Goal: Transaction & Acquisition: Purchase product/service

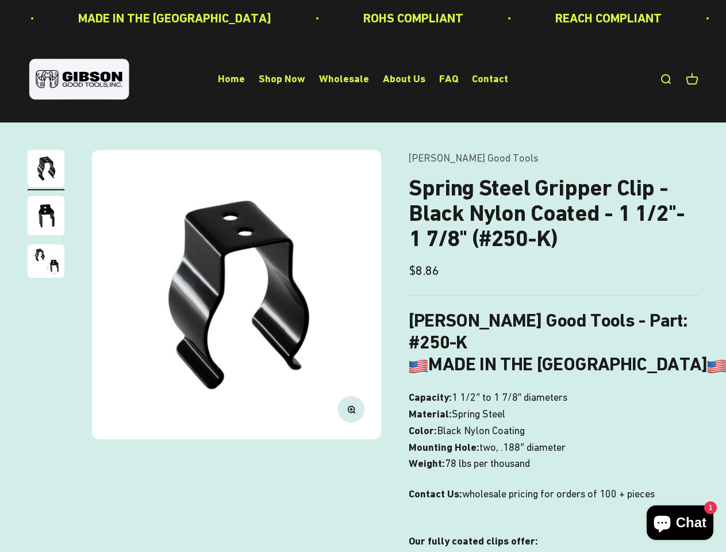
click at [363, 276] on img at bounding box center [236, 294] width 289 height 289
click at [236, 294] on img at bounding box center [236, 294] width 289 height 289
click at [351, 408] on icon "button" at bounding box center [350, 408] width 3 height 3
click at [46, 170] on img "Go to item 1" at bounding box center [46, 168] width 37 height 37
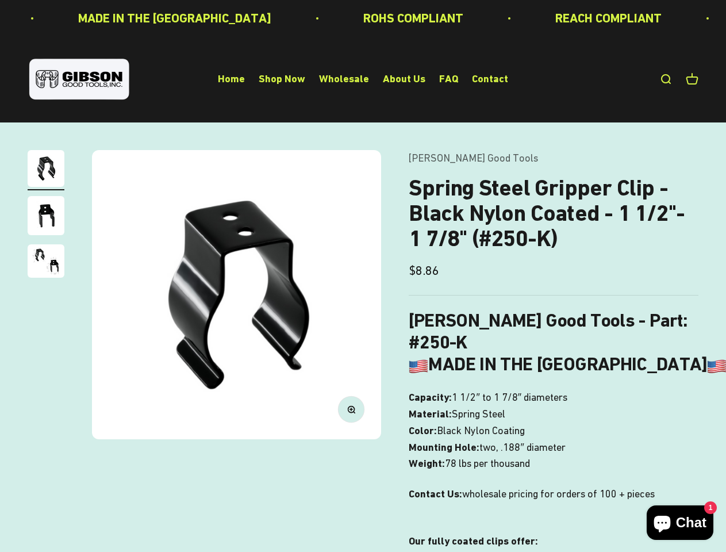
click at [46, 217] on img "Go to item 2" at bounding box center [46, 215] width 37 height 39
click at [46, 263] on img "Go to item 3" at bounding box center [46, 260] width 37 height 33
